Goal: Task Accomplishment & Management: Manage account settings

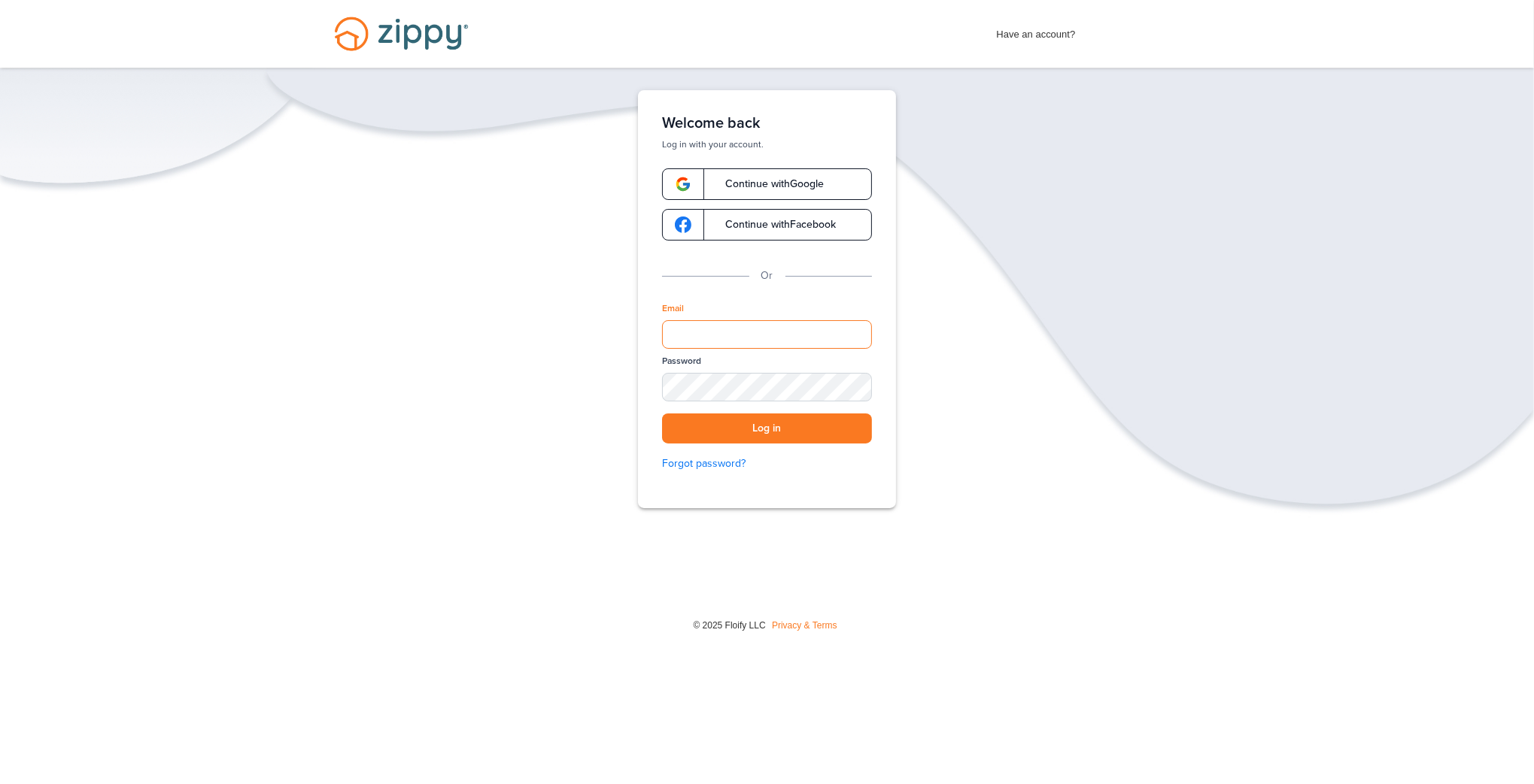
click at [734, 337] on input "Email" at bounding box center [767, 334] width 210 height 29
type input "**********"
click at [662, 413] on button "Log in" at bounding box center [767, 428] width 210 height 31
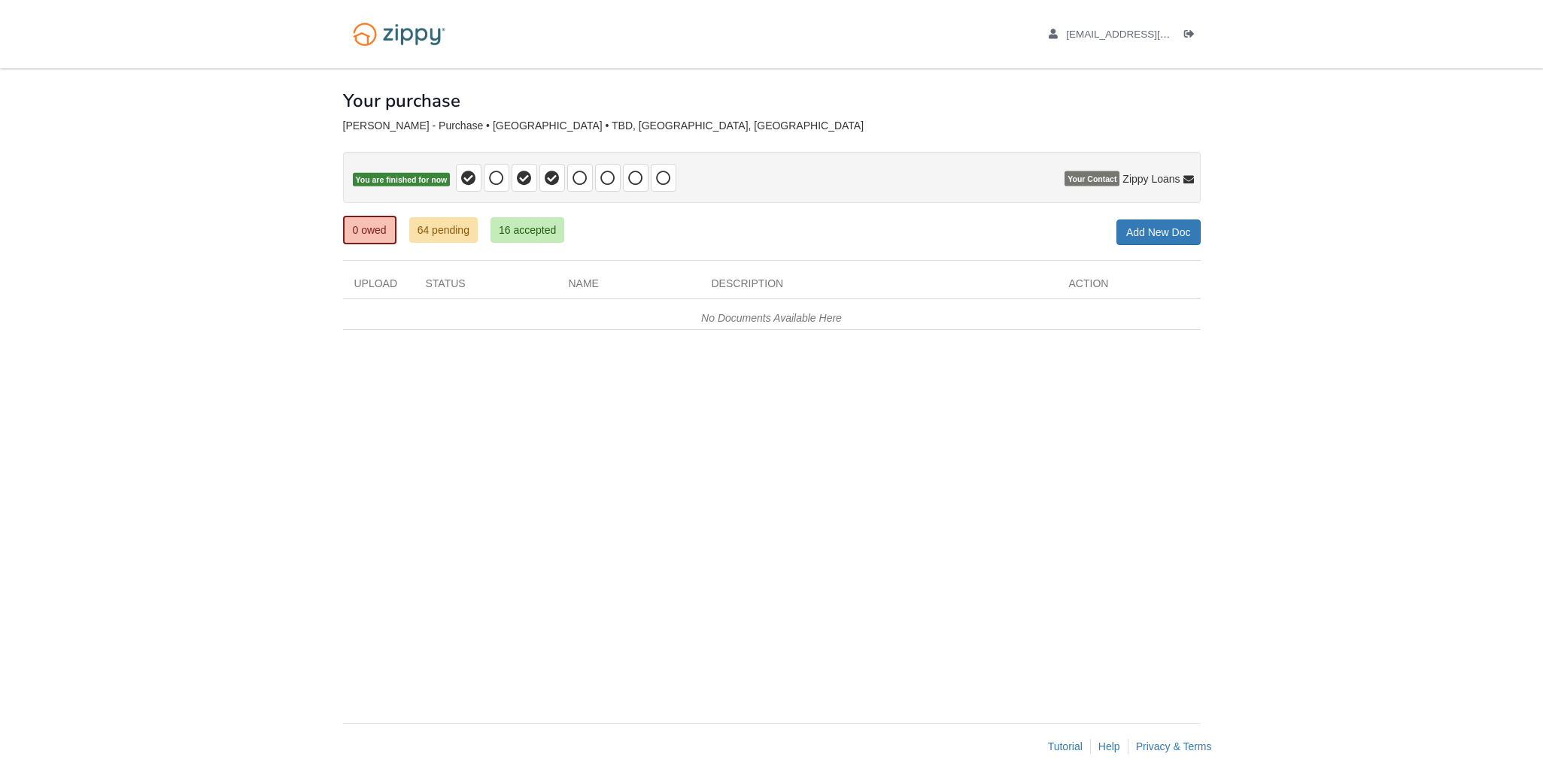
click at [747, 424] on div "× × × Pending Add Document Notice document will be included in the email sent t…" at bounding box center [772, 388] width 857 height 639
